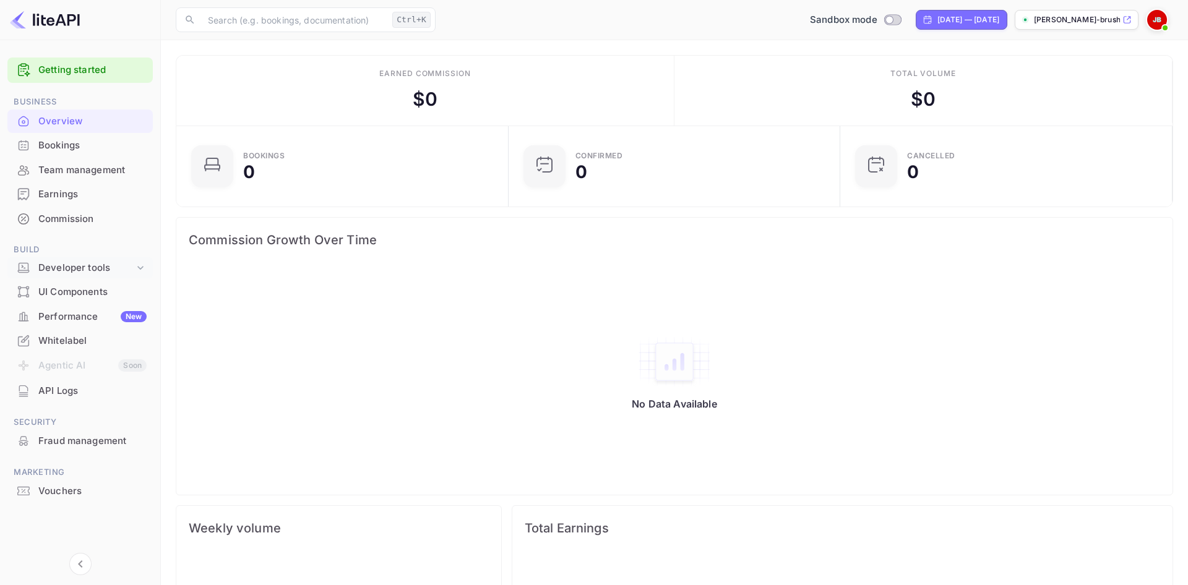
click at [61, 271] on div "Developer tools" at bounding box center [86, 268] width 96 height 14
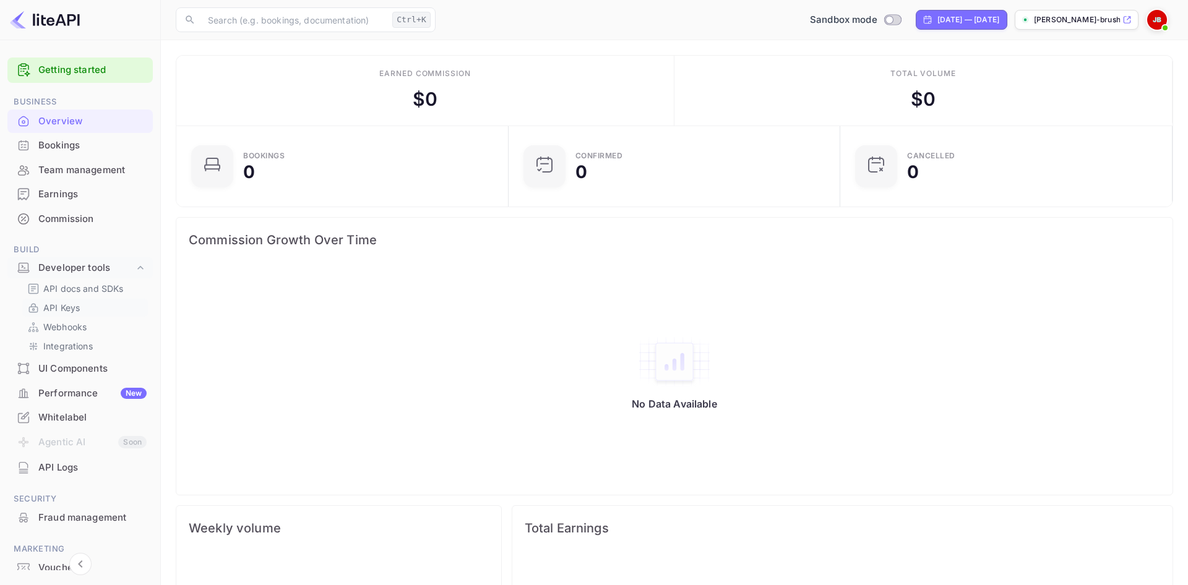
click at [71, 310] on p "API Keys" at bounding box center [61, 307] width 37 height 13
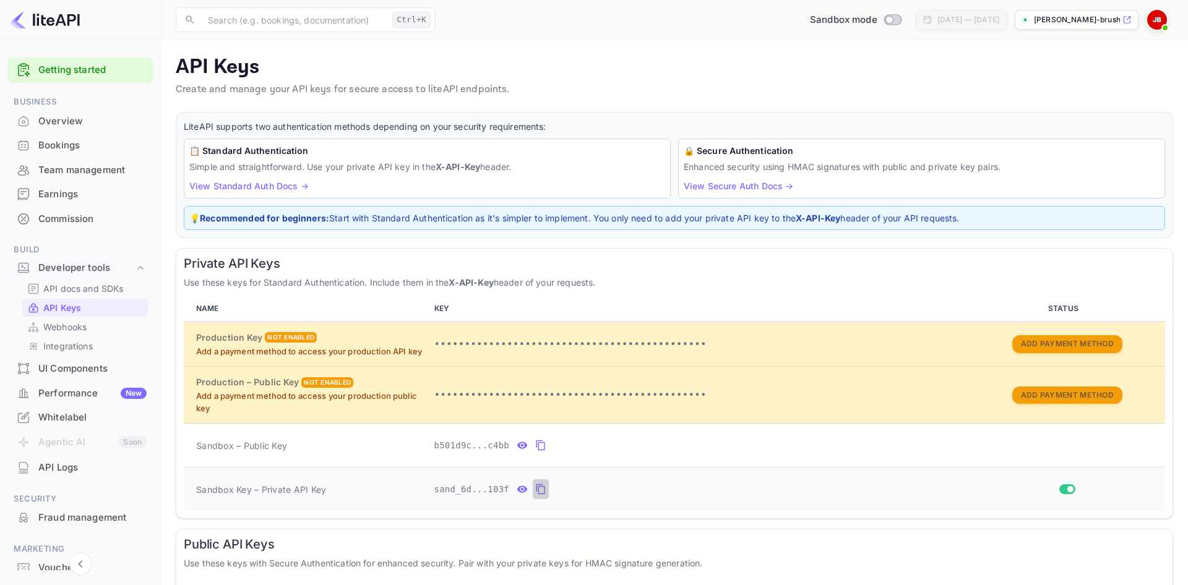
click at [538, 488] on icon "private api keys table" at bounding box center [540, 489] width 11 height 15
click at [535, 492] on icon "private api keys table" at bounding box center [540, 489] width 11 height 15
click at [535, 489] on icon "private api keys table" at bounding box center [540, 489] width 11 height 15
click at [59, 119] on div "Overview" at bounding box center [92, 121] width 108 height 14
click at [66, 124] on div "Overview" at bounding box center [92, 121] width 108 height 14
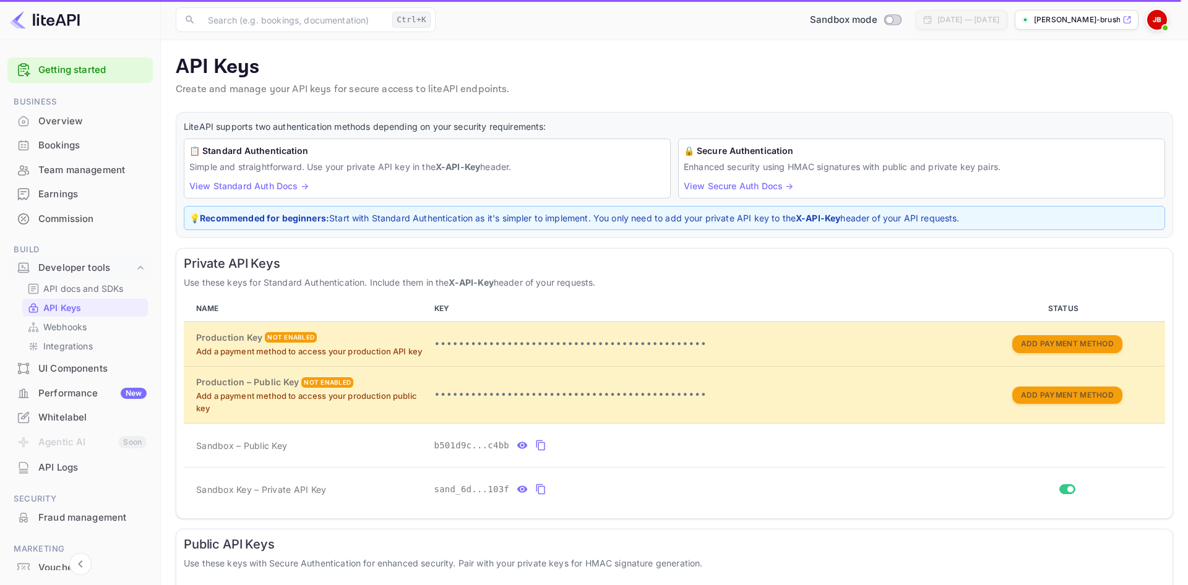
click at [66, 128] on div "Overview" at bounding box center [92, 121] width 108 height 14
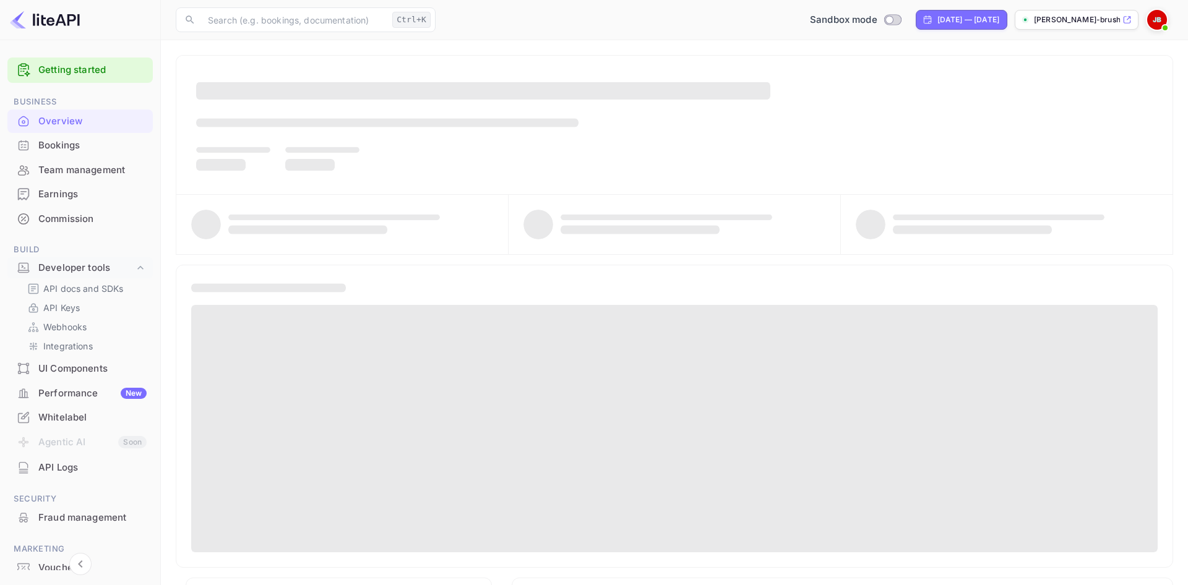
click at [959, 149] on div at bounding box center [674, 160] width 957 height 30
click at [56, 119] on div "Overview" at bounding box center [92, 121] width 108 height 14
click at [746, 114] on div at bounding box center [674, 125] width 996 height 139
